Goal: Task Accomplishment & Management: Use online tool/utility

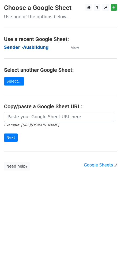
click at [29, 48] on strong "Sender -Ausbildung" at bounding box center [26, 47] width 45 height 5
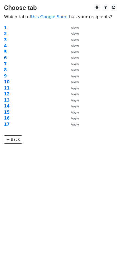
click at [6, 58] on strong "6" at bounding box center [5, 58] width 3 height 5
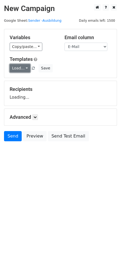
click at [26, 66] on link "Load..." at bounding box center [20, 68] width 21 height 8
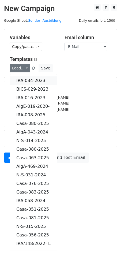
click at [33, 78] on link "IRA-034-2023" at bounding box center [33, 81] width 47 height 9
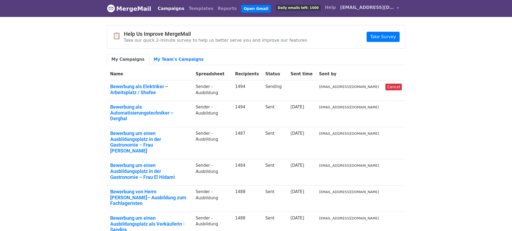
click at [379, 9] on span "[EMAIL_ADDRESS][DOMAIN_NAME]" at bounding box center [367, 7] width 54 height 6
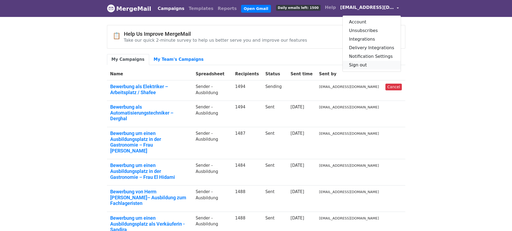
click at [365, 65] on link "Sign out" at bounding box center [371, 65] width 58 height 9
